Goal: Navigation & Orientation: Find specific page/section

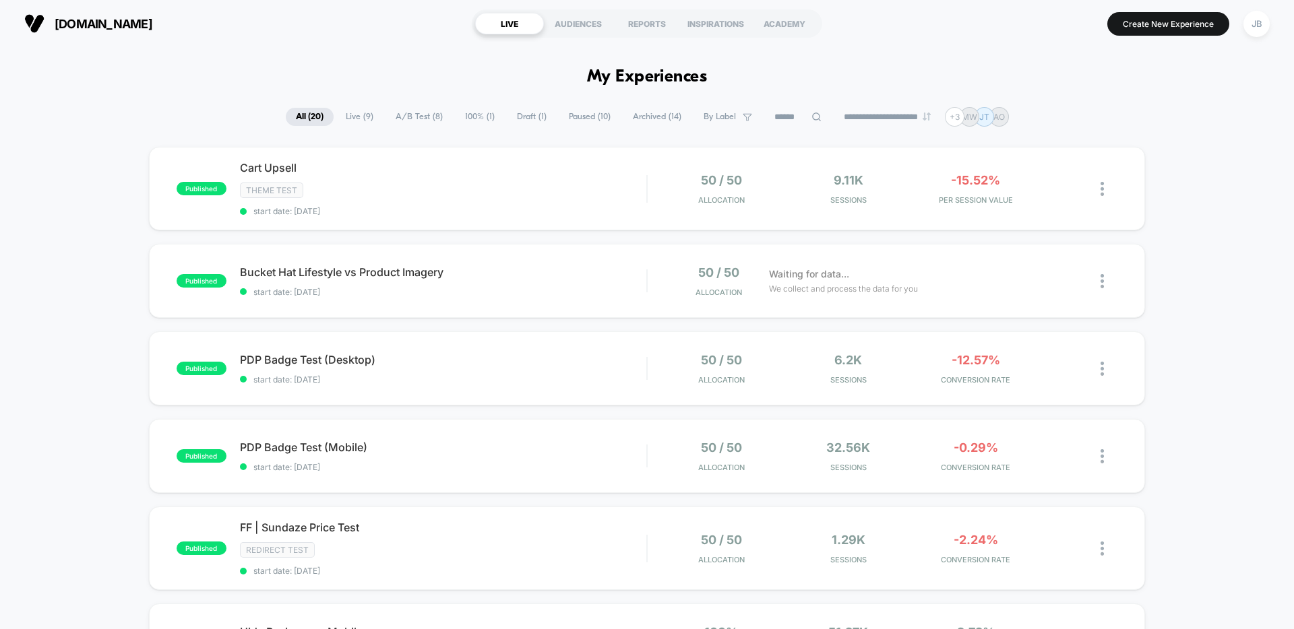
click at [408, 121] on span "A/B Test ( 8 )" at bounding box center [419, 117] width 67 height 18
click at [301, 117] on span "All ( 20 )" at bounding box center [309, 117] width 47 height 18
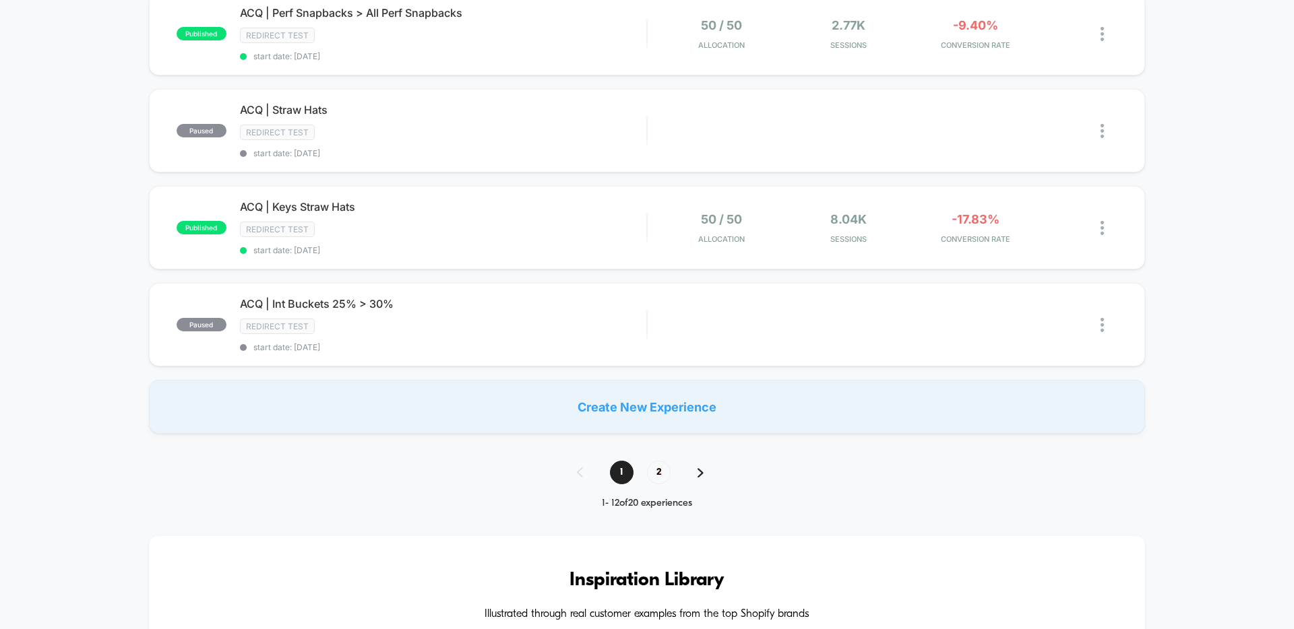
scroll to position [882, 0]
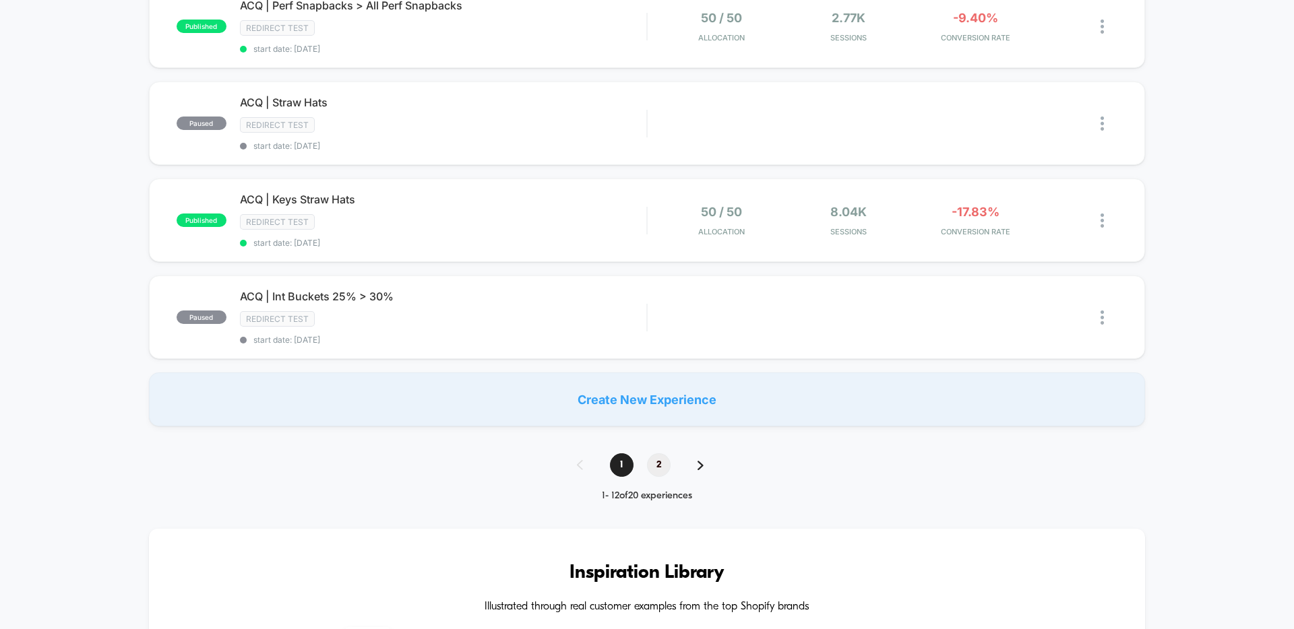
click at [658, 464] on span "2" at bounding box center [659, 466] width 24 height 24
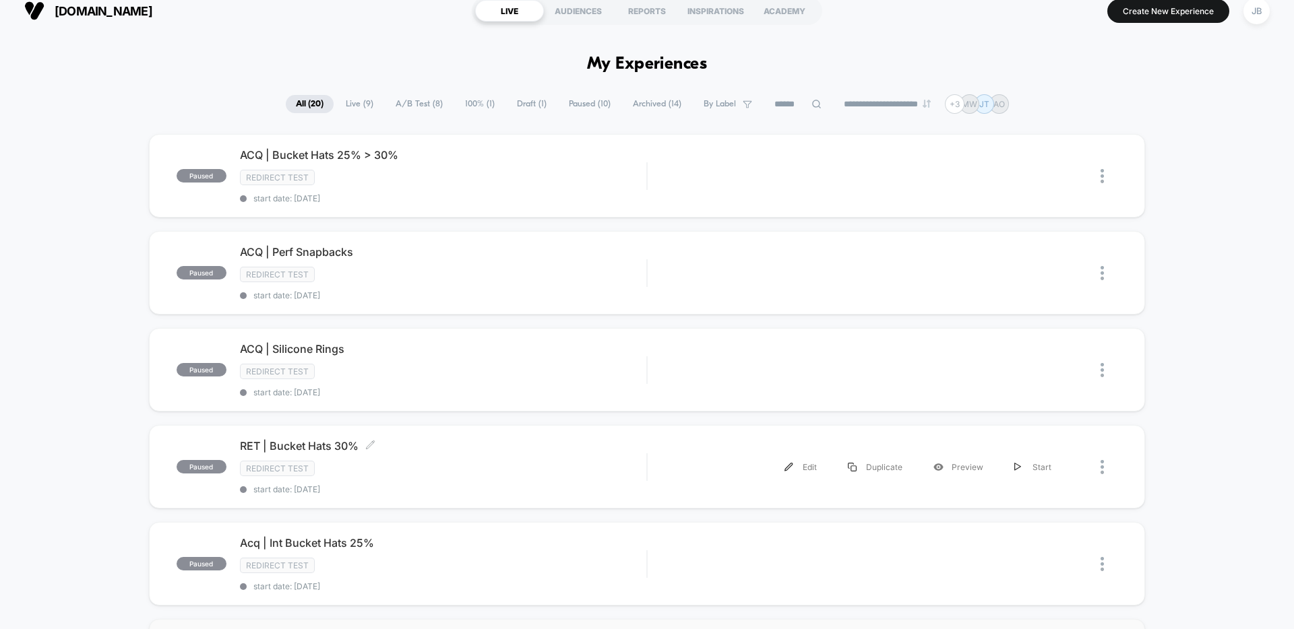
scroll to position [0, 0]
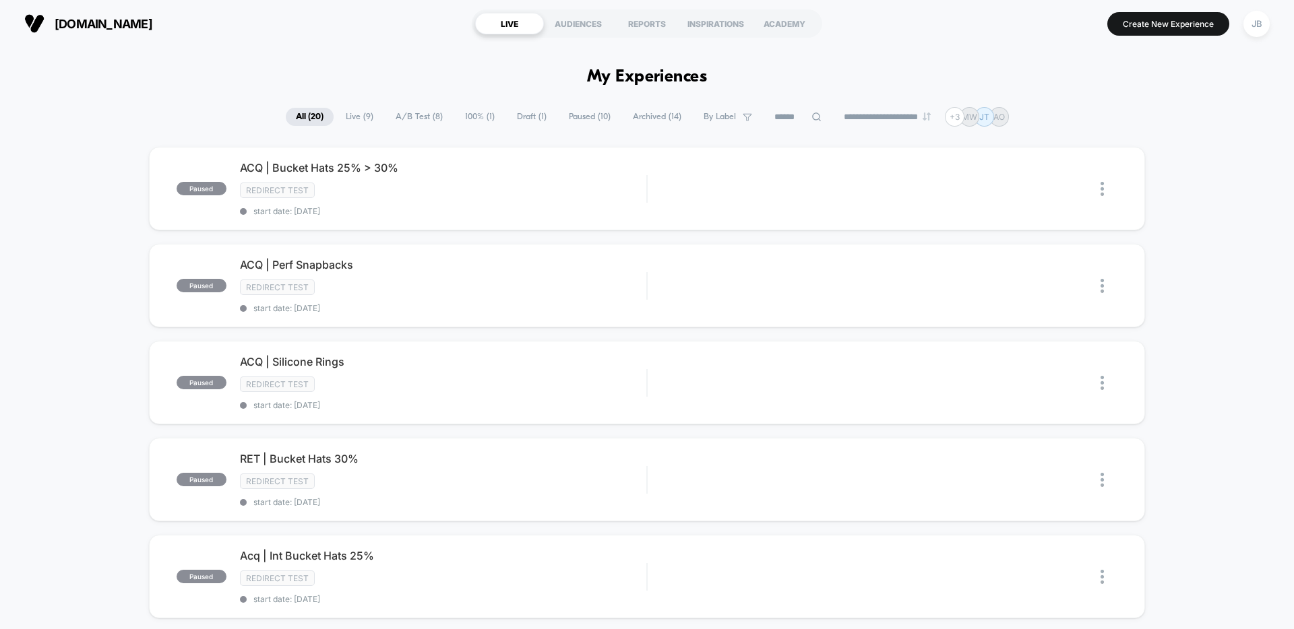
click at [305, 121] on span "All ( 20 )" at bounding box center [310, 117] width 48 height 18
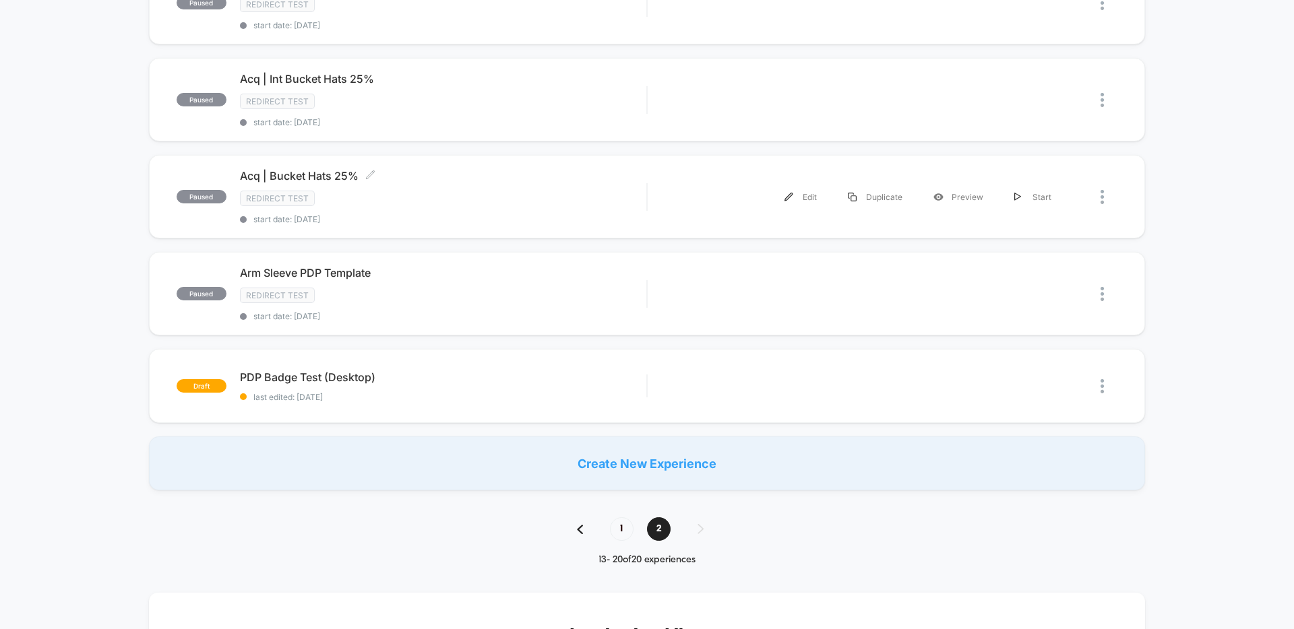
scroll to position [547, 0]
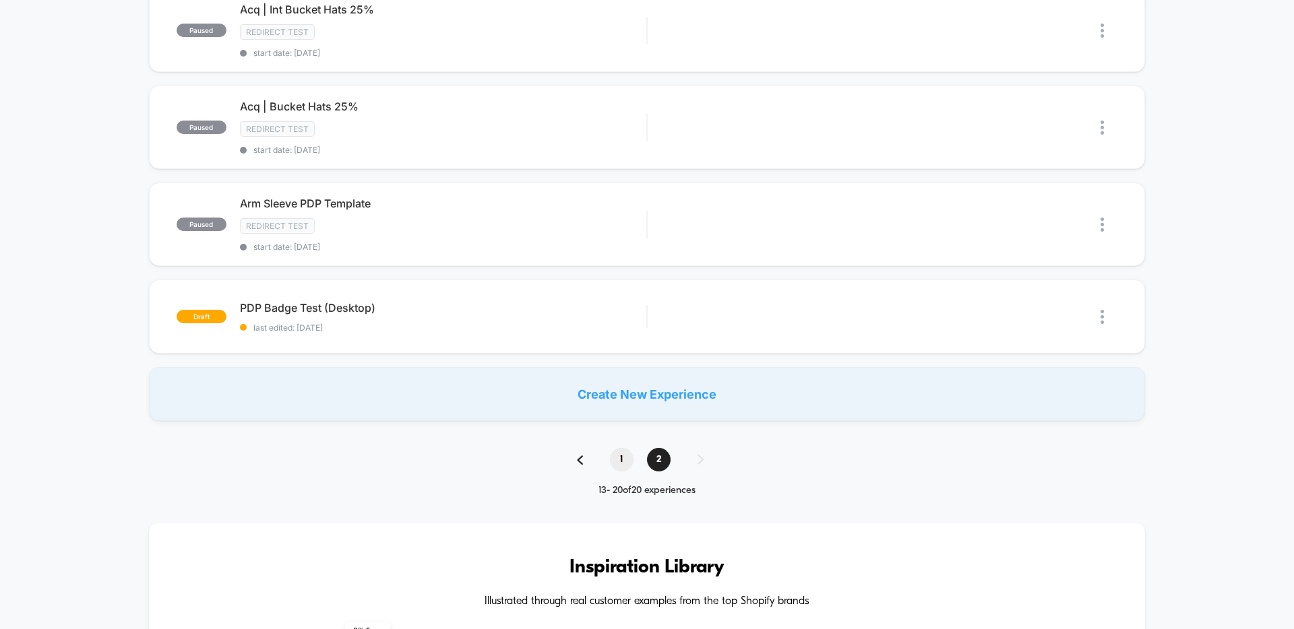
click at [615, 453] on span "1" at bounding box center [622, 460] width 24 height 24
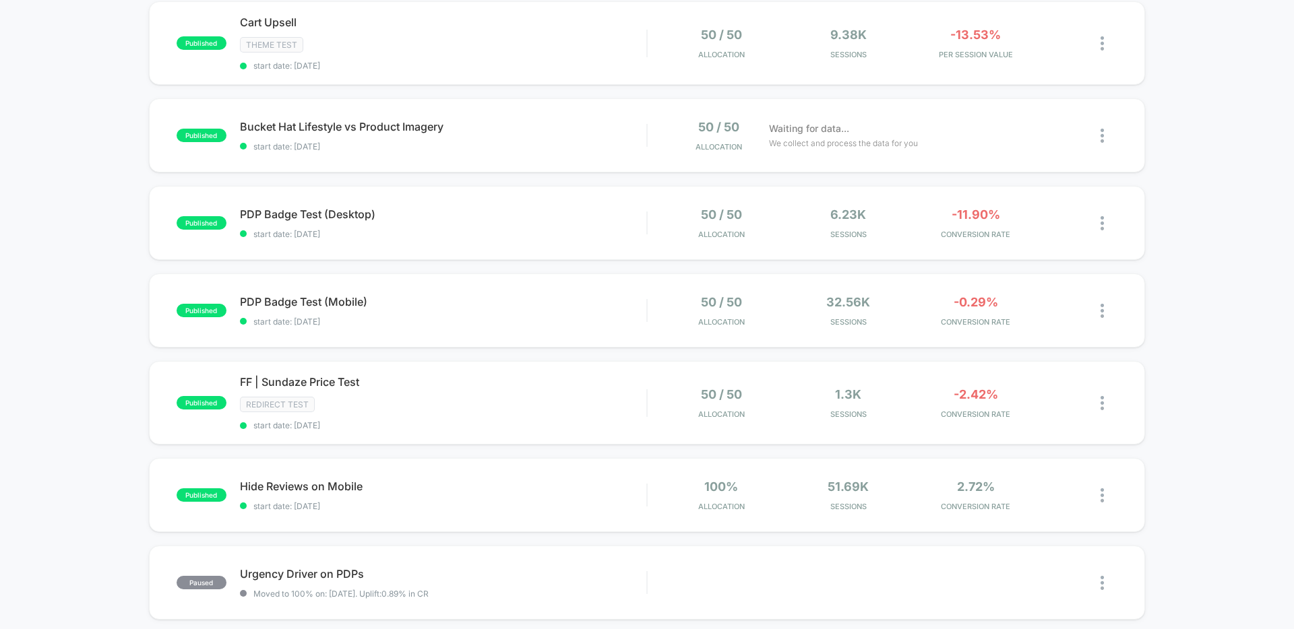
scroll to position [214, 0]
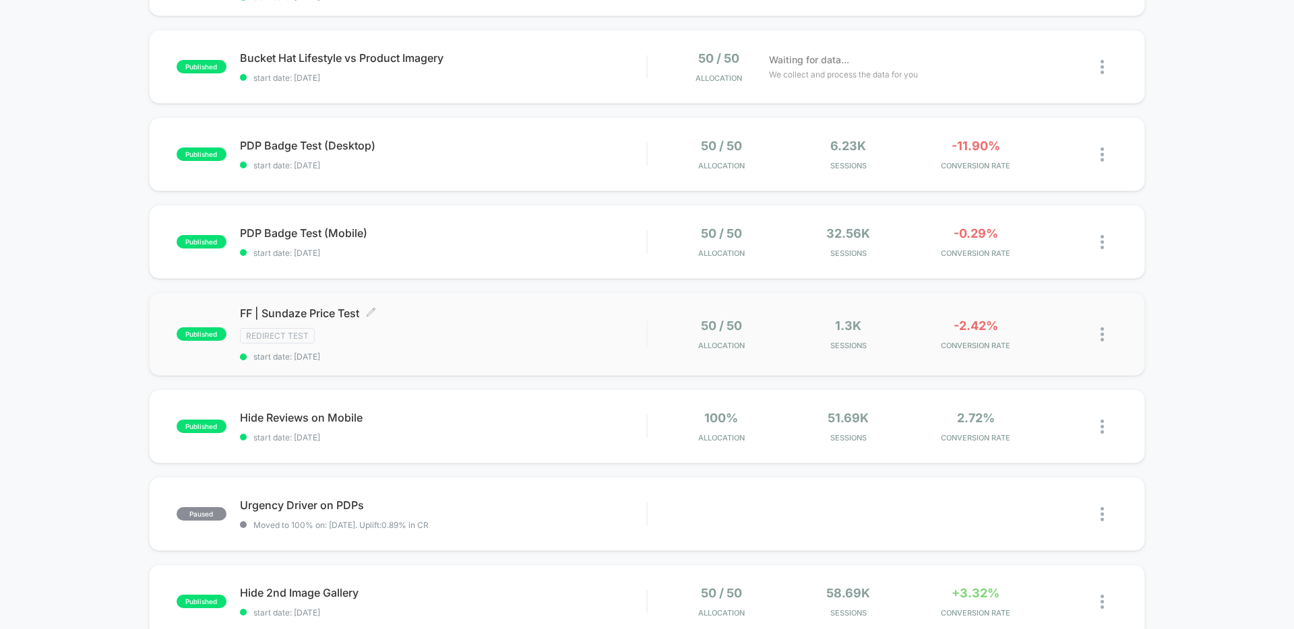
click at [534, 322] on div "FF | Sundaze Price Test Click to edit experience details Click to edit experien…" at bounding box center [443, 334] width 406 height 55
